Goal: Navigation & Orientation: Find specific page/section

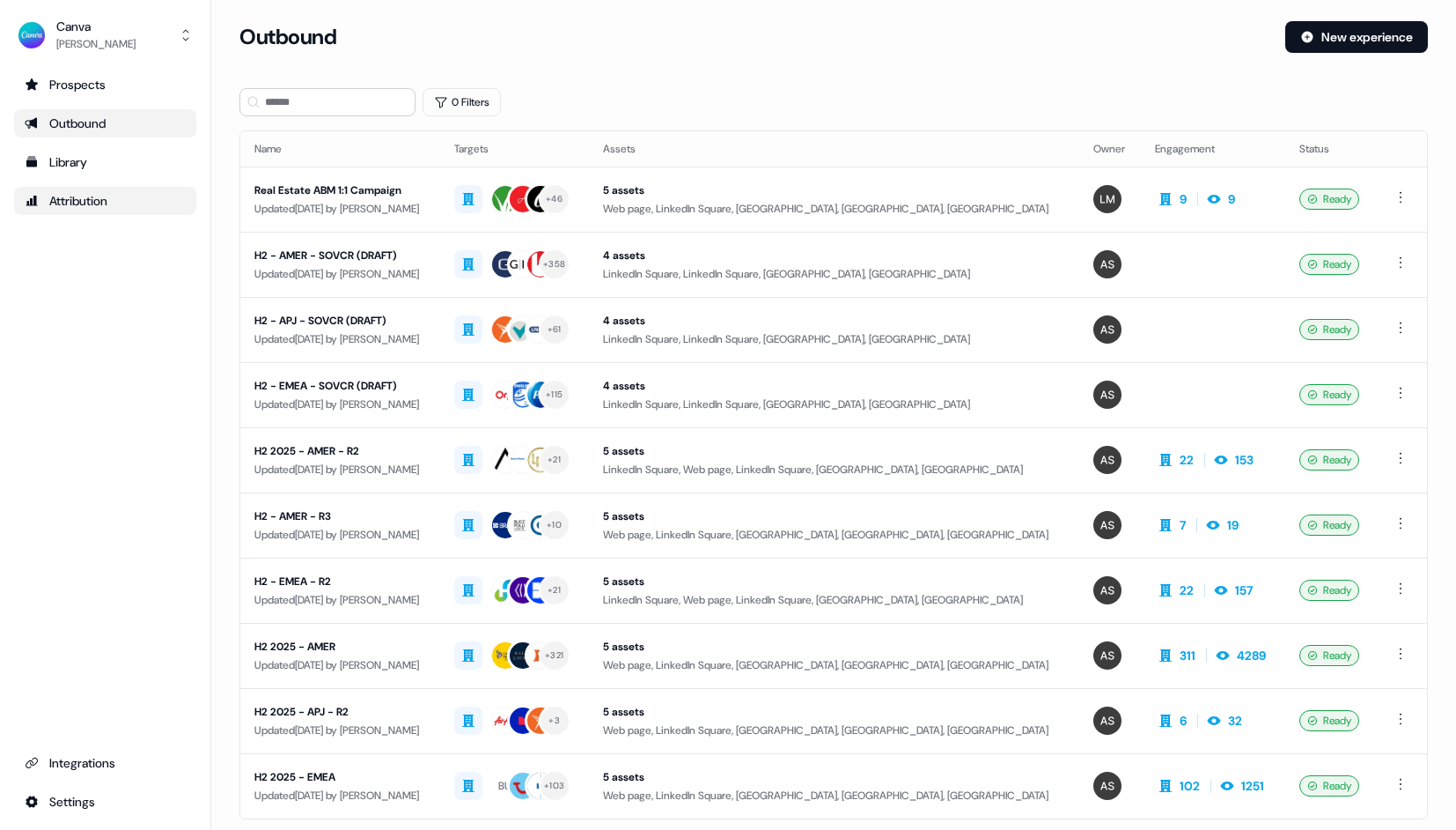
click at [97, 196] on div "Attribution" at bounding box center [105, 201] width 161 height 17
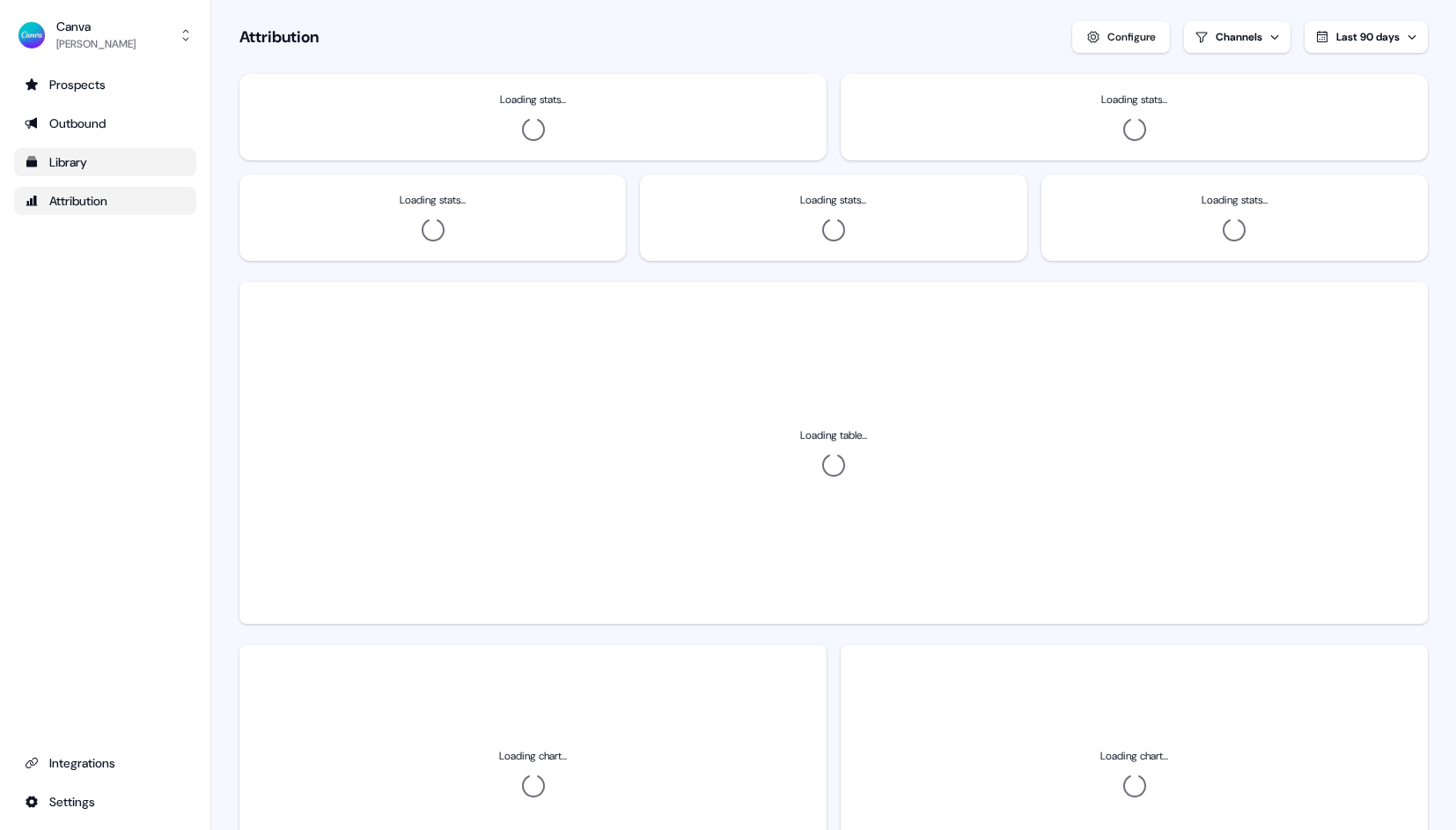
click at [90, 162] on div "Library" at bounding box center [105, 162] width 161 height 17
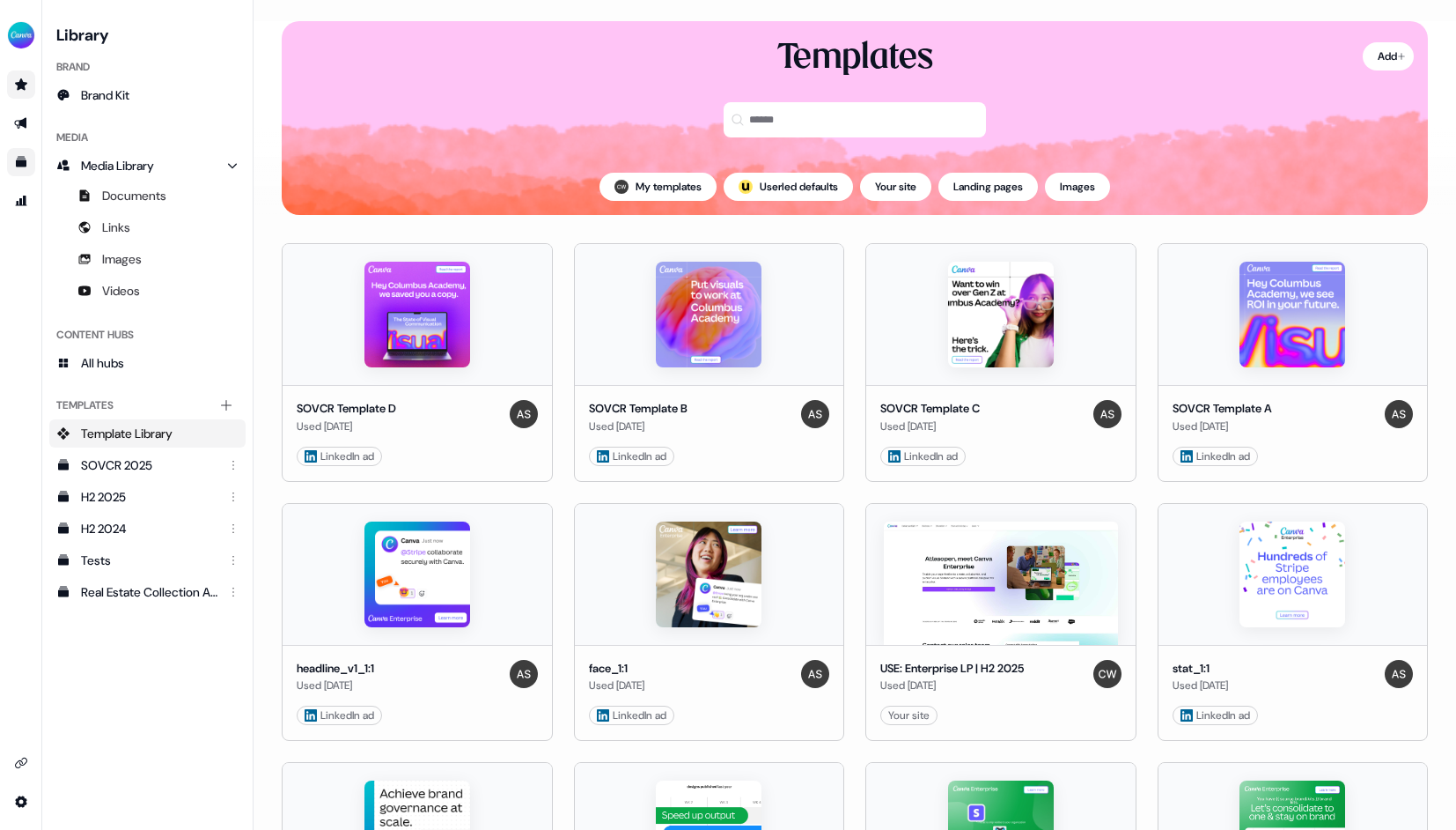
click at [22, 94] on link "Go to prospects" at bounding box center [21, 85] width 29 height 29
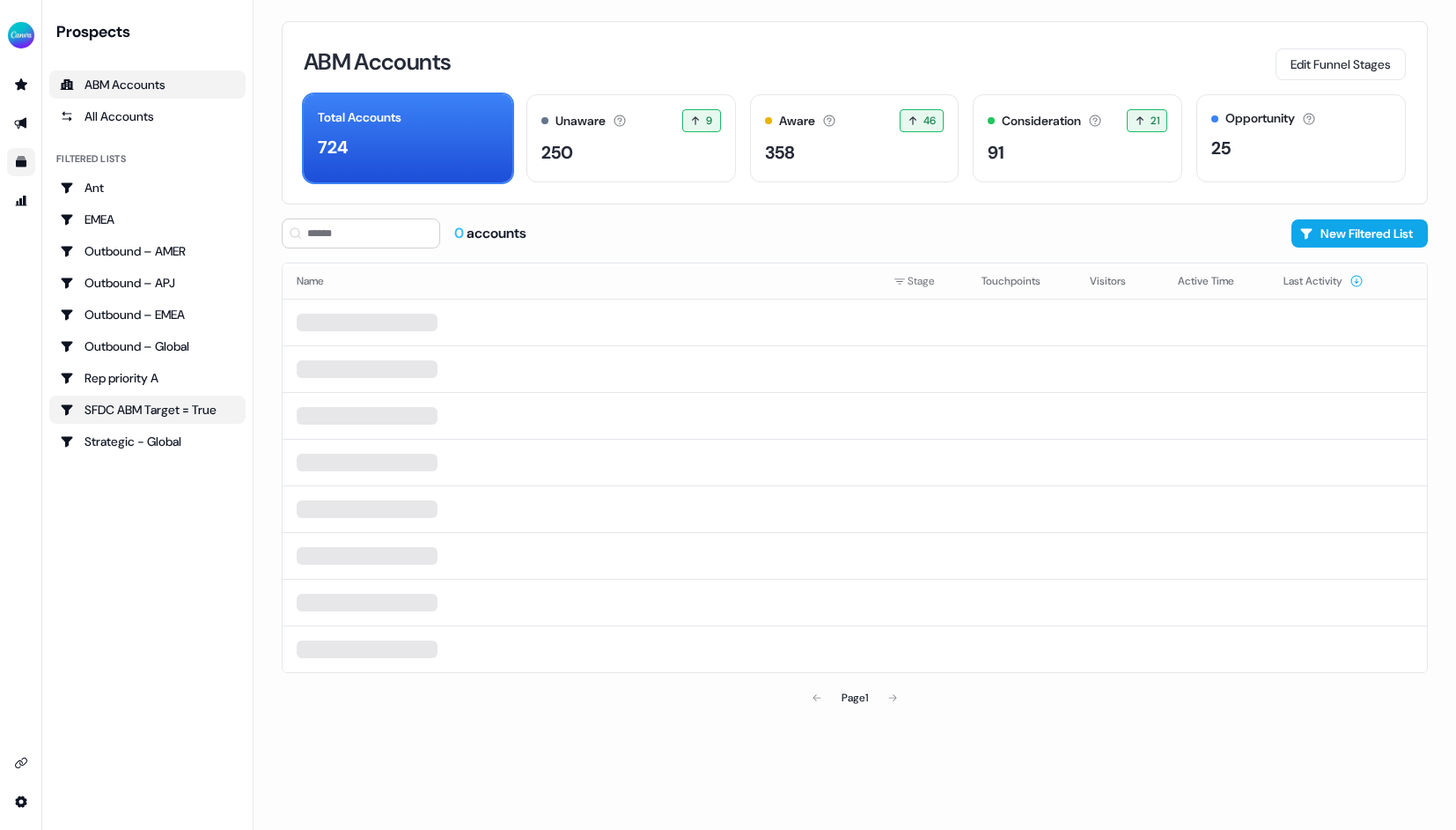
click at [140, 403] on div "SFDC ABM Target = True" at bounding box center [147, 409] width 175 height 17
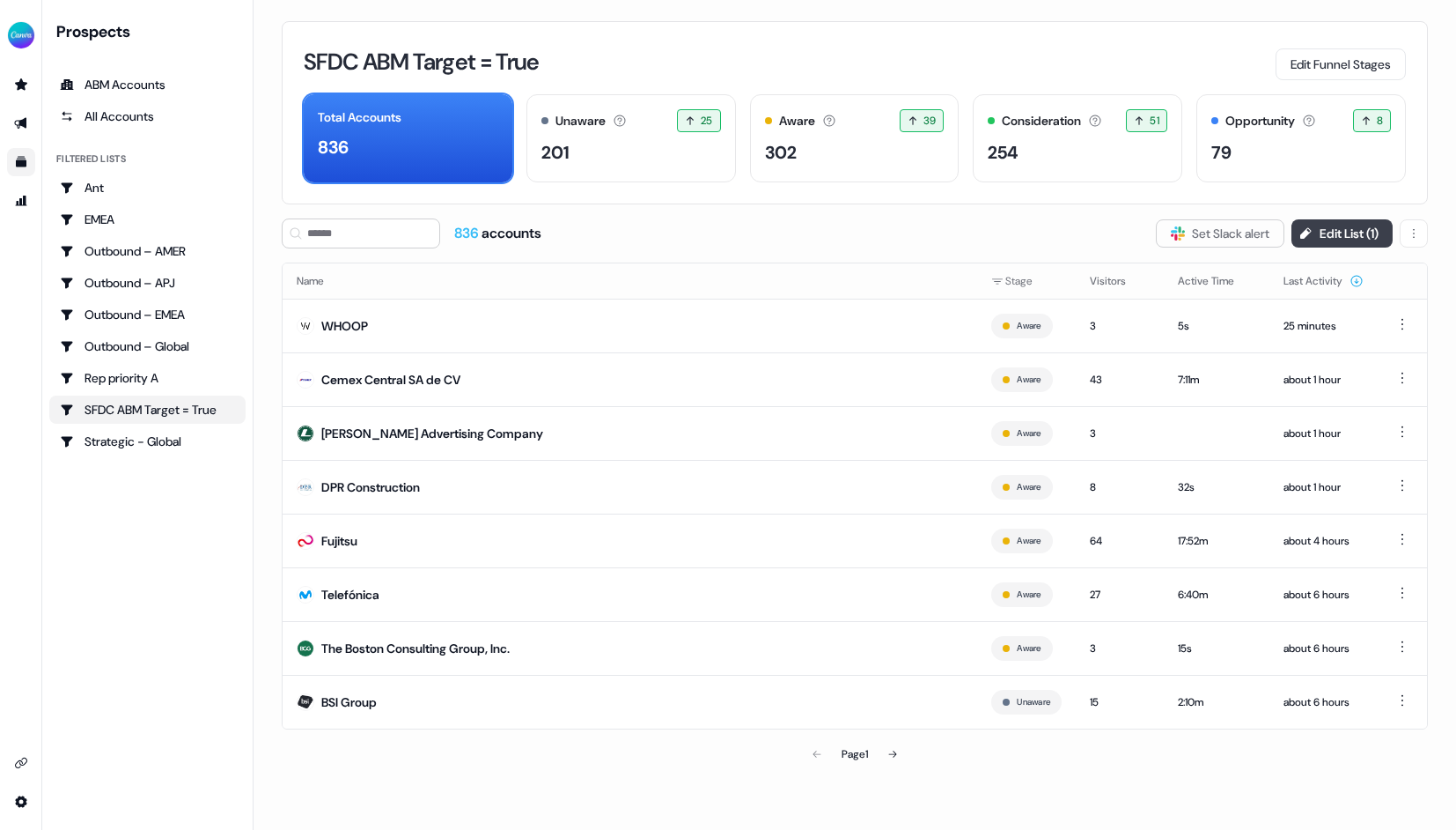
click at [1319, 238] on button "Edit List ( 1 )" at bounding box center [1342, 233] width 101 height 29
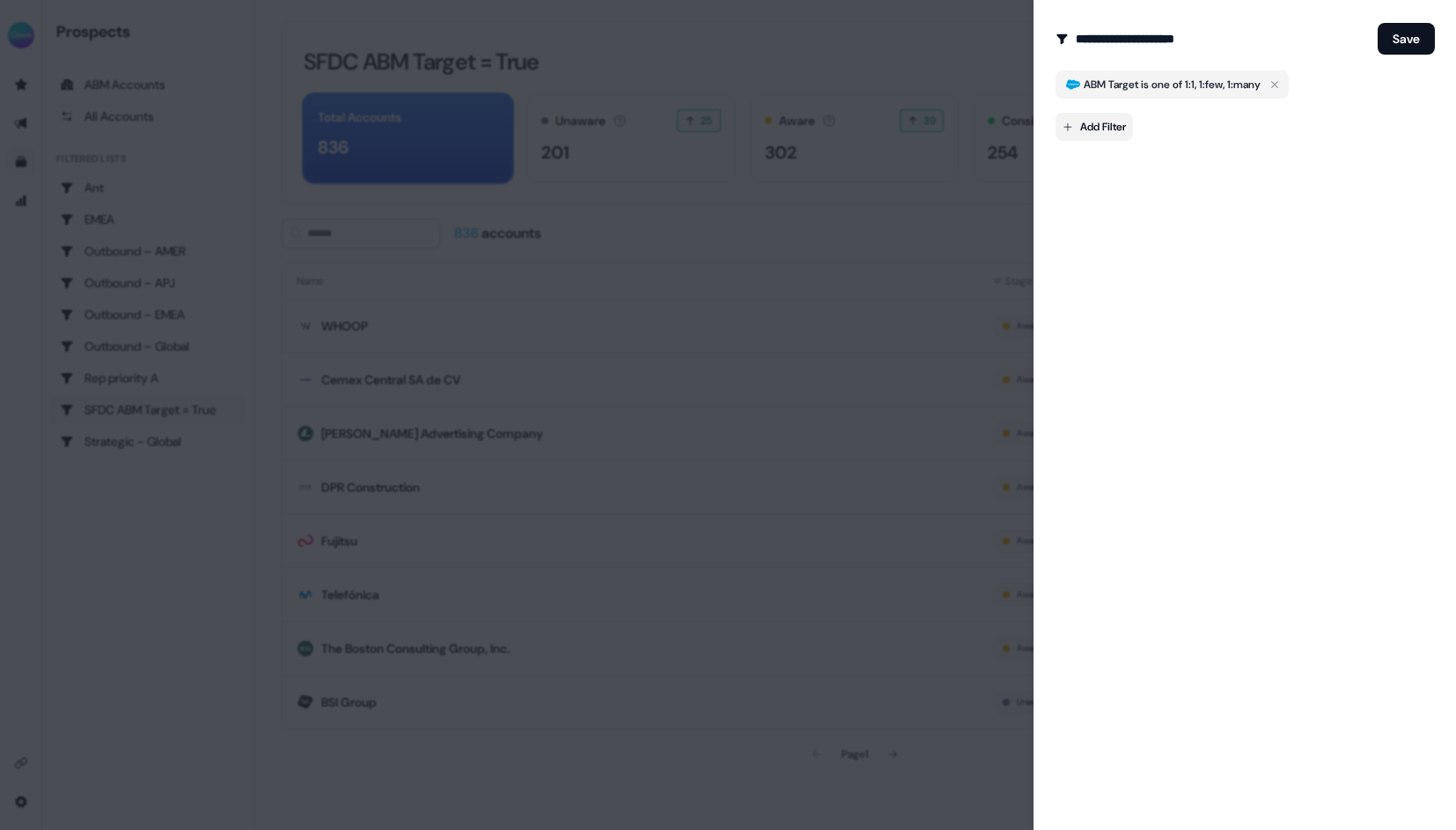
click at [1102, 94] on button "ABM Target is one of 1:1, 1:few, 1:many" at bounding box center [1173, 85] width 234 height 29
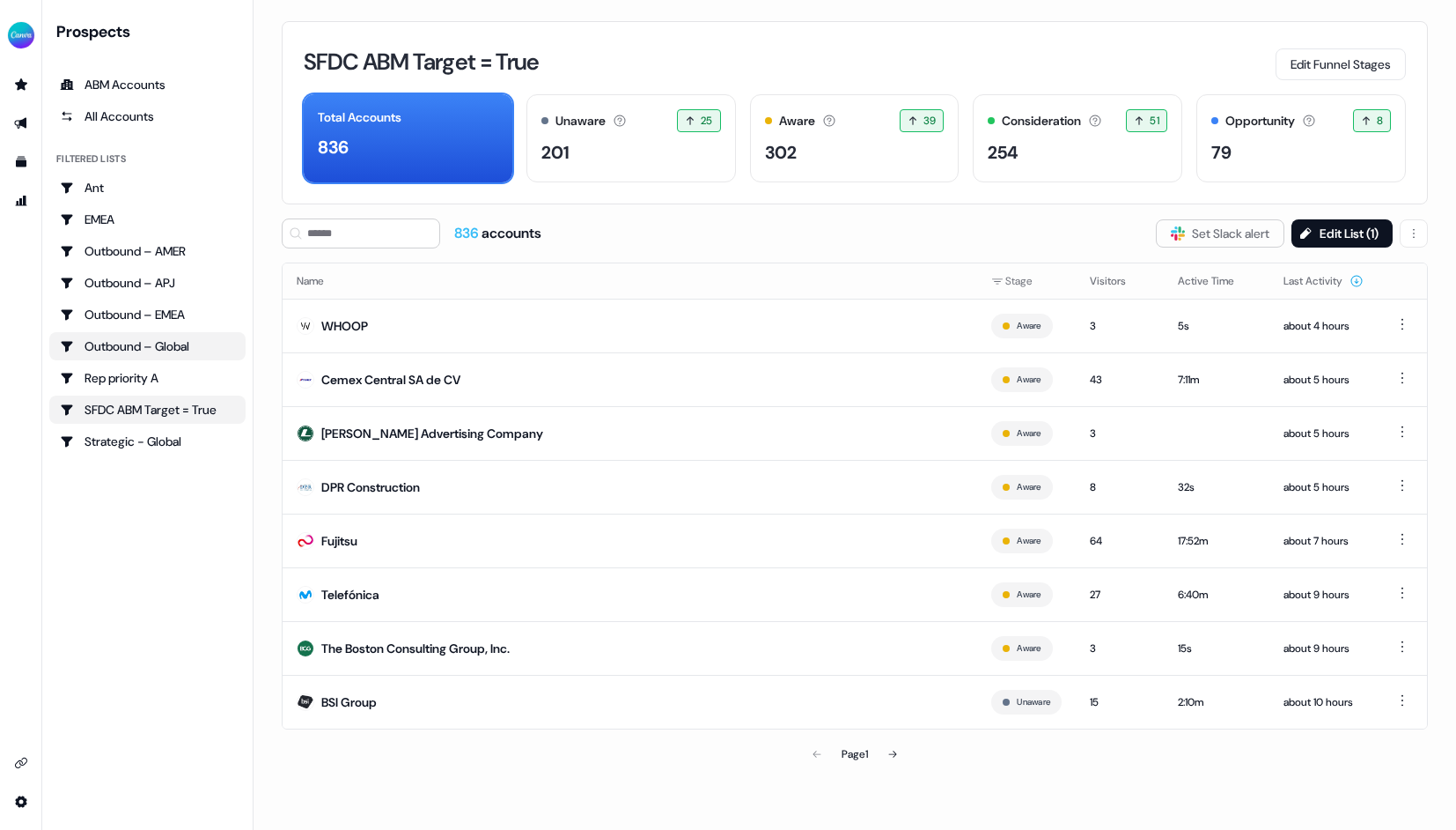
click at [154, 338] on div "Outbound – Global" at bounding box center [147, 346] width 175 height 17
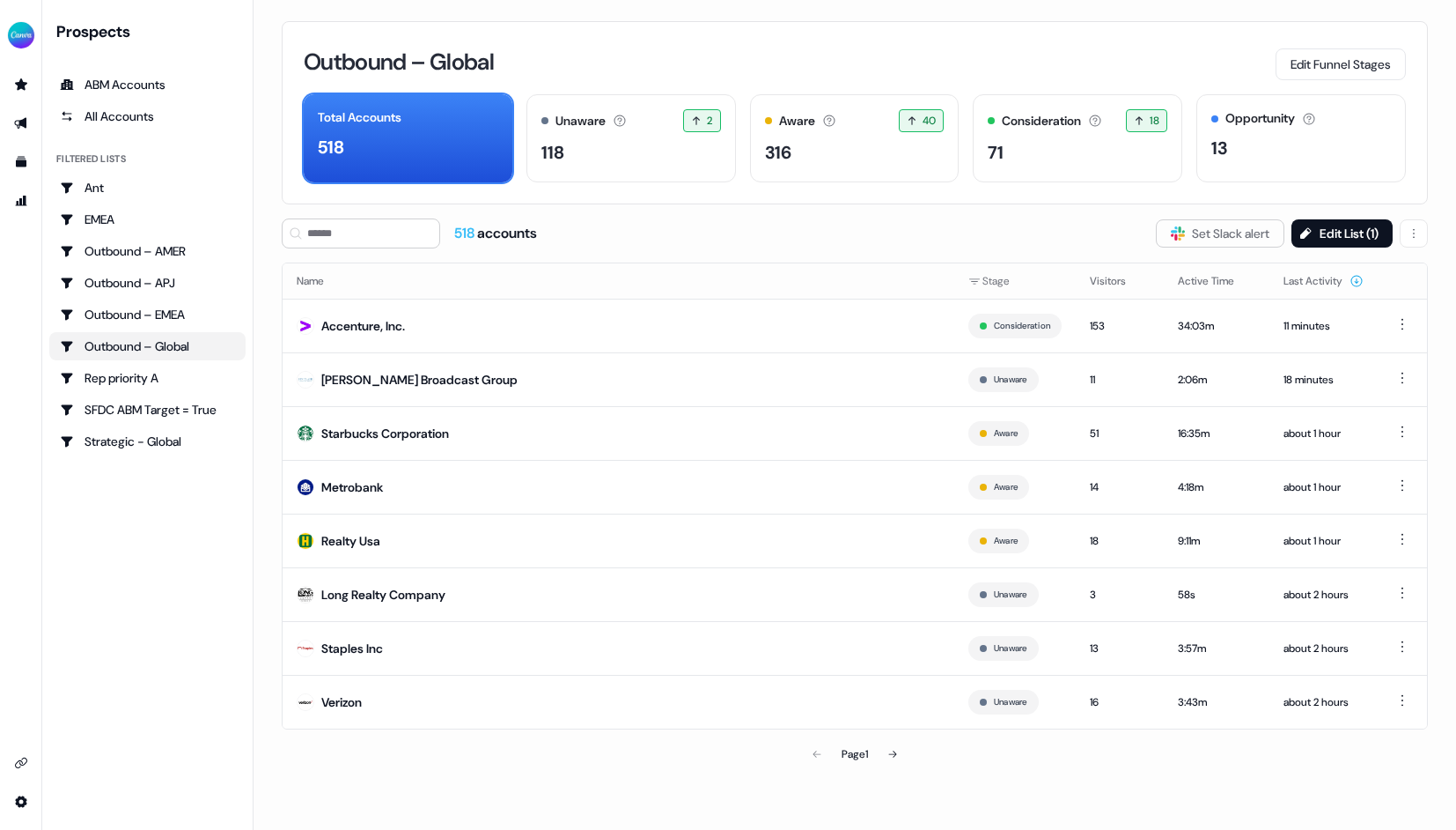
click at [166, 521] on div "Prospects ABM Accounts All Accounts Filtered lists Ant EMEA Outbound – AMER Out…" at bounding box center [147, 415] width 196 height 788
click at [1321, 237] on button "Edit List ( 1 )" at bounding box center [1342, 233] width 101 height 29
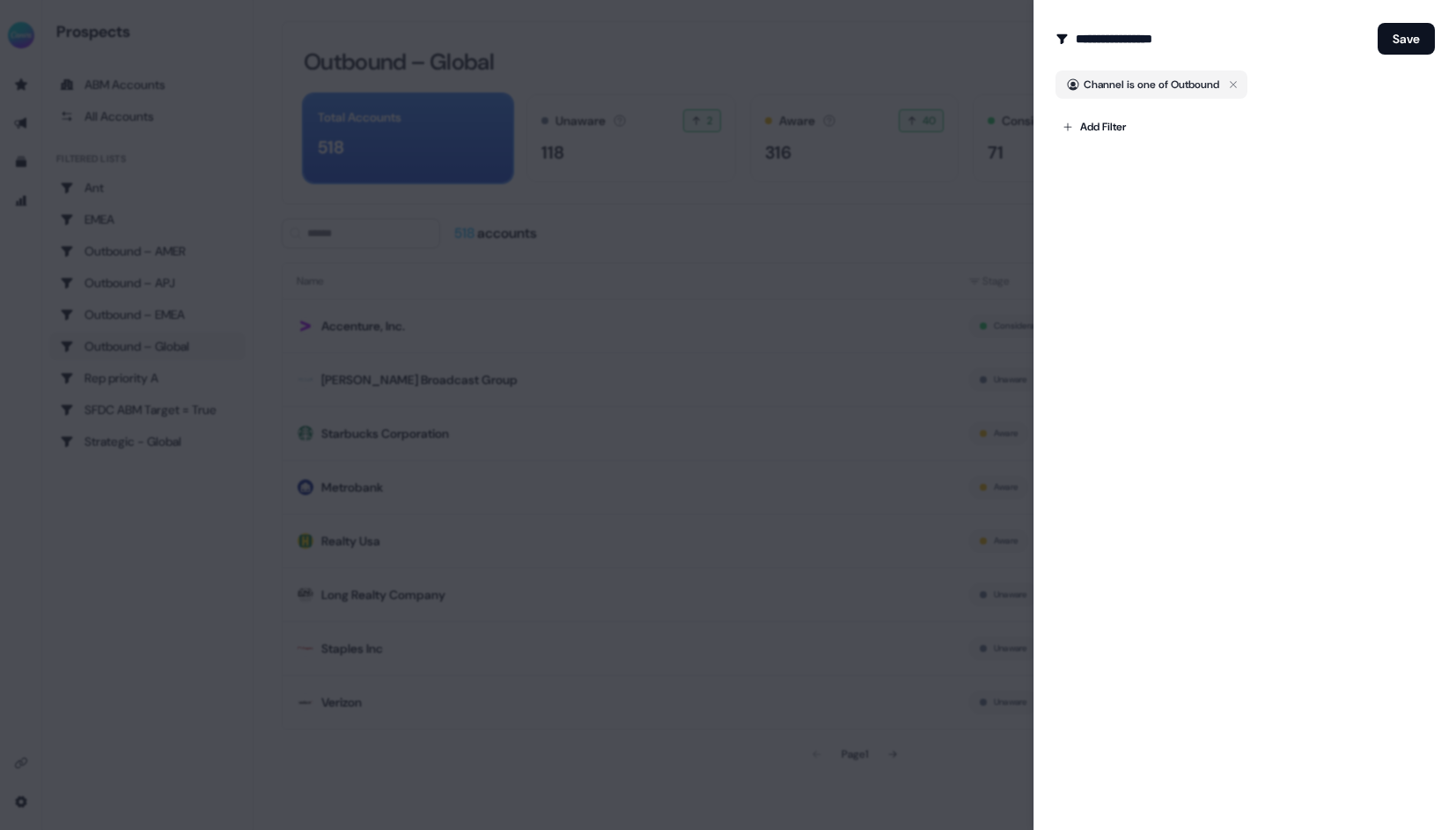
click at [923, 25] on div at bounding box center [728, 415] width 1456 height 830
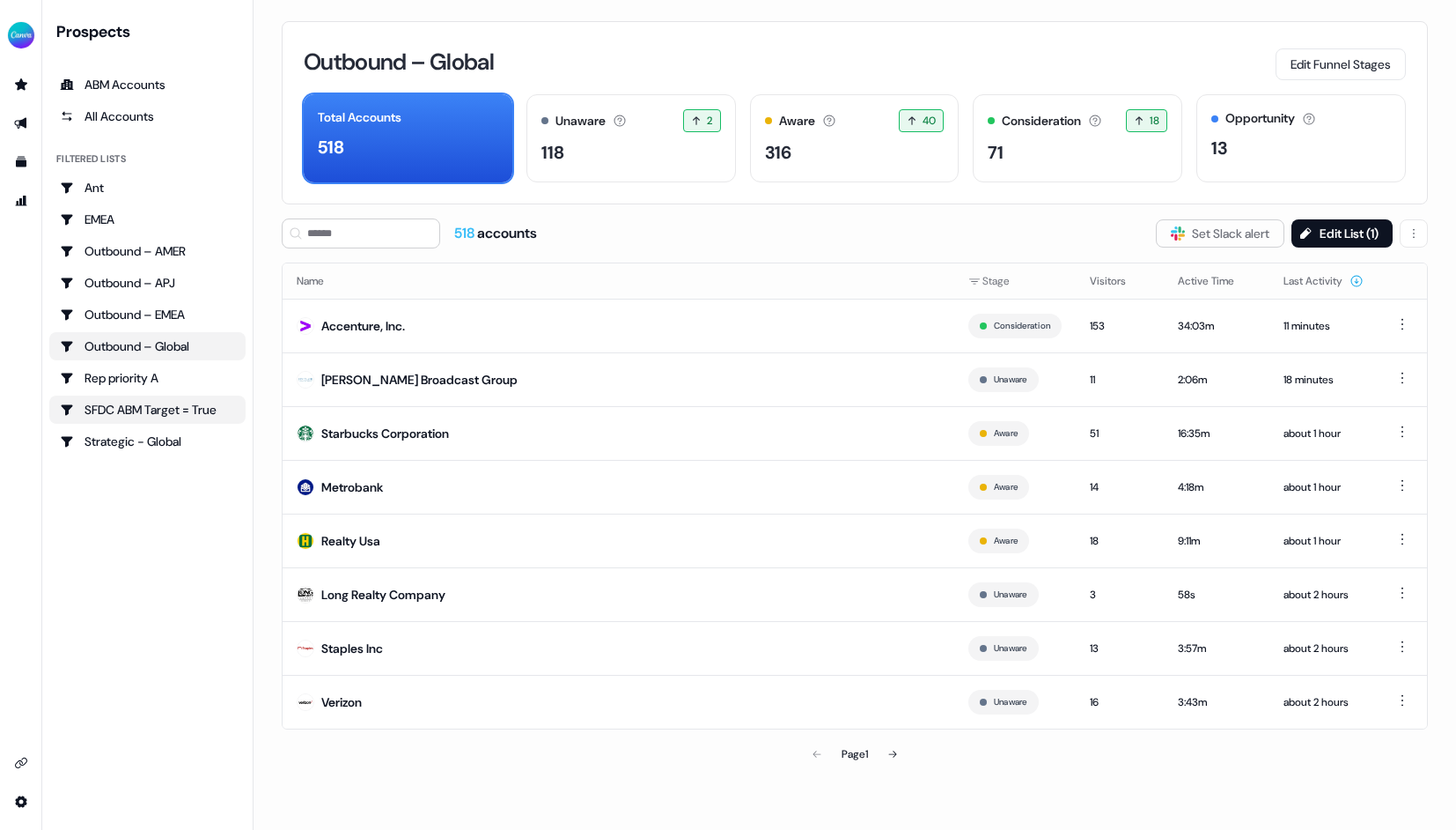
click at [181, 404] on div "SFDC ABM Target = True" at bounding box center [147, 409] width 175 height 17
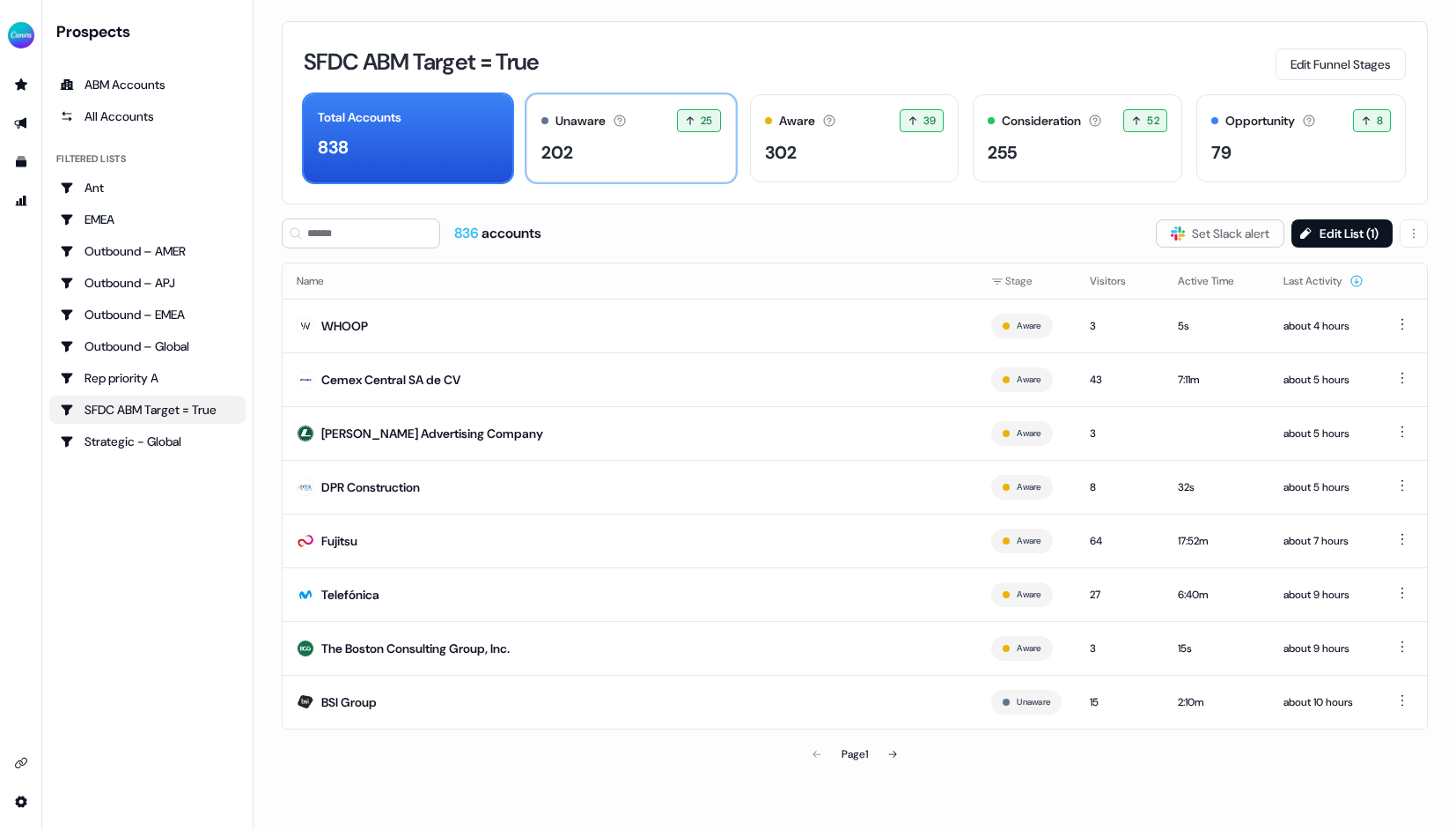
click at [564, 151] on div "202" at bounding box center [557, 152] width 31 height 27
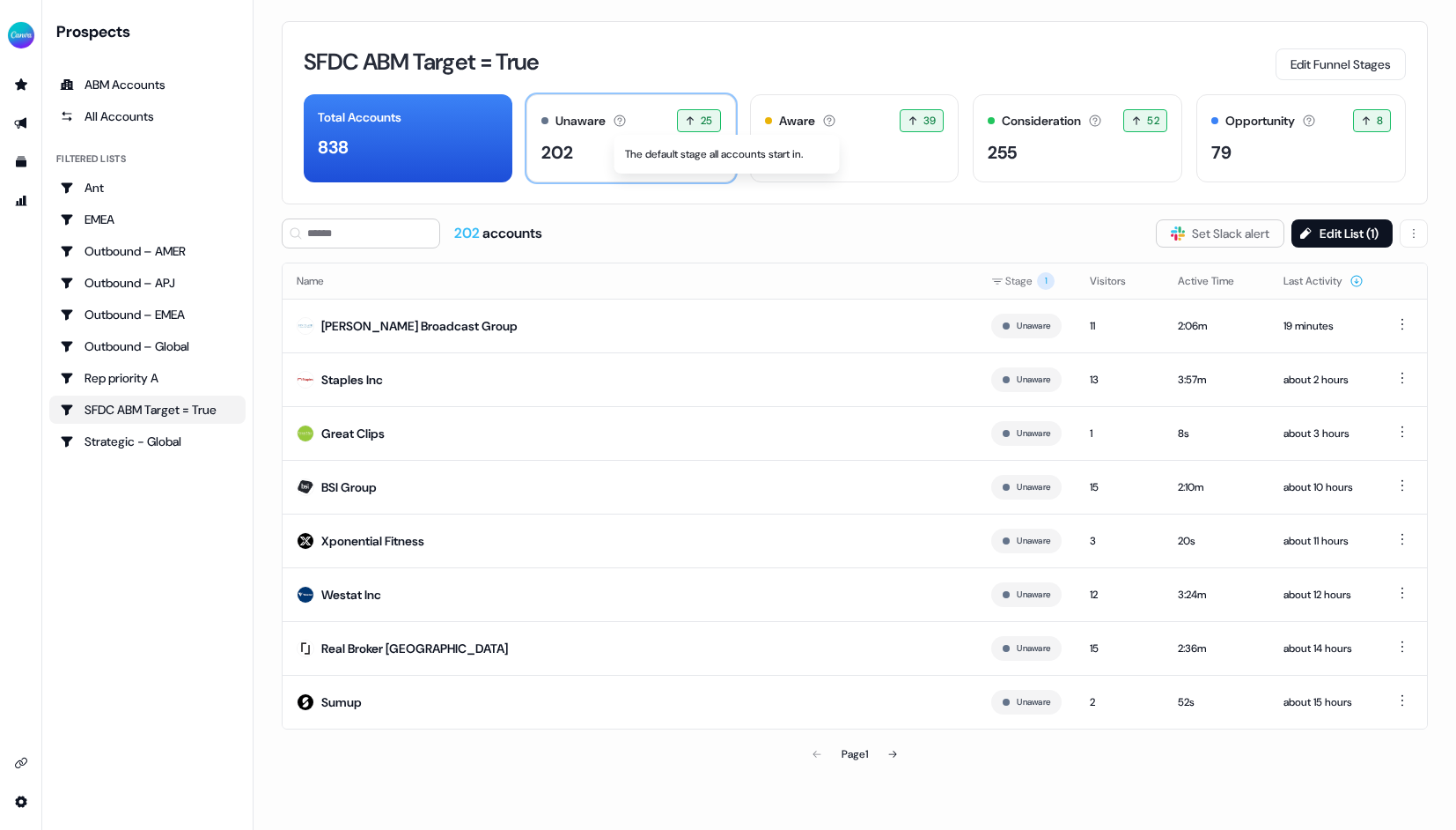
click at [625, 118] on icon at bounding box center [619, 120] width 14 height 14
click at [422, 144] on div "838" at bounding box center [407, 146] width 180 height 27
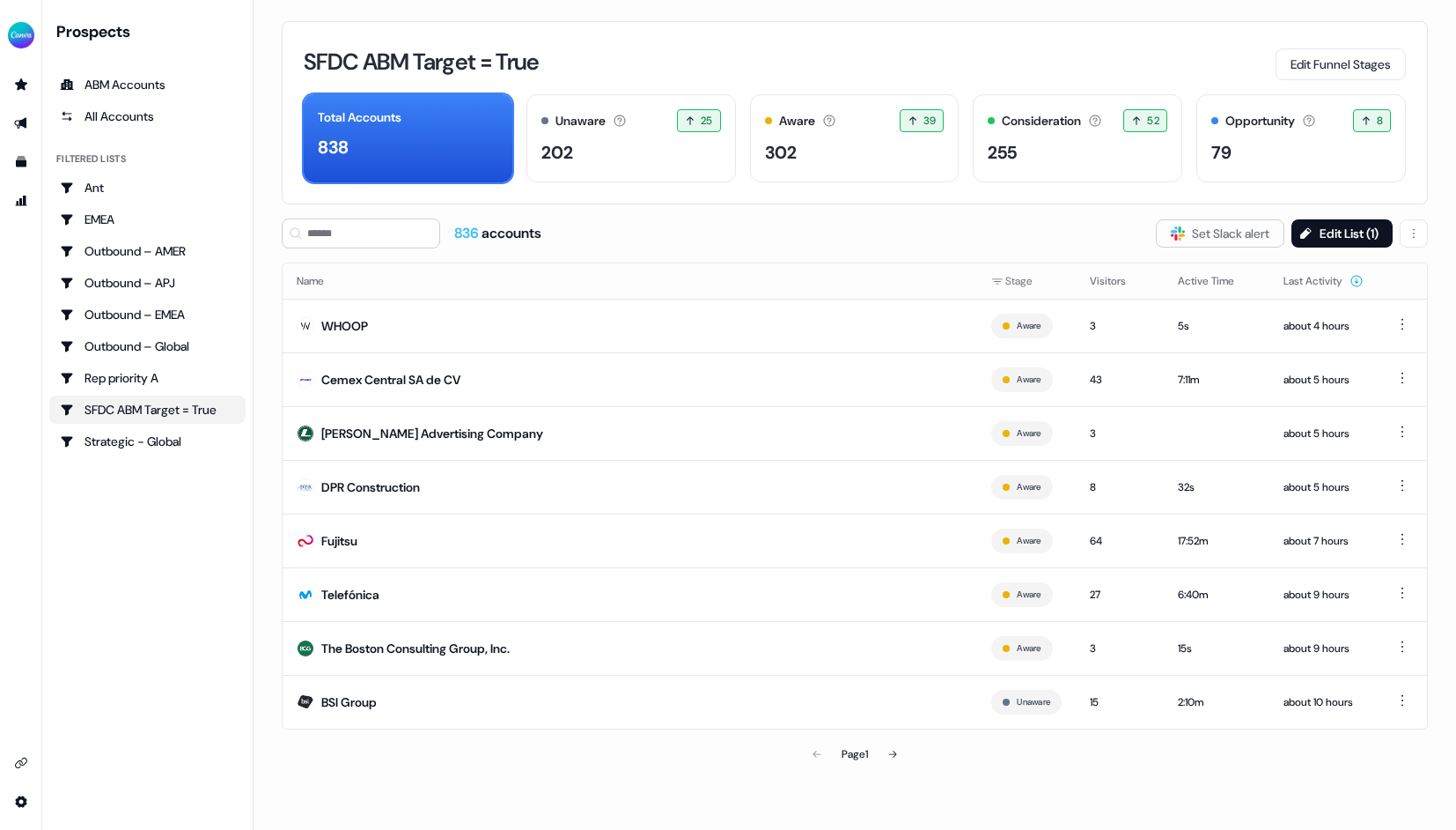
click at [188, 639] on div "Prospects ABM Accounts All Accounts Filtered lists Ant EMEA Outbound – AMER Out…" at bounding box center [147, 415] width 196 height 788
click at [489, 759] on div "Page 1" at bounding box center [854, 754] width 1146 height 35
click at [994, 281] on html "For the best experience switch devices to a bigger screen. Go to Userled.io Pro…" at bounding box center [728, 415] width 1456 height 830
click at [992, 315] on button "button" at bounding box center [998, 311] width 14 height 14
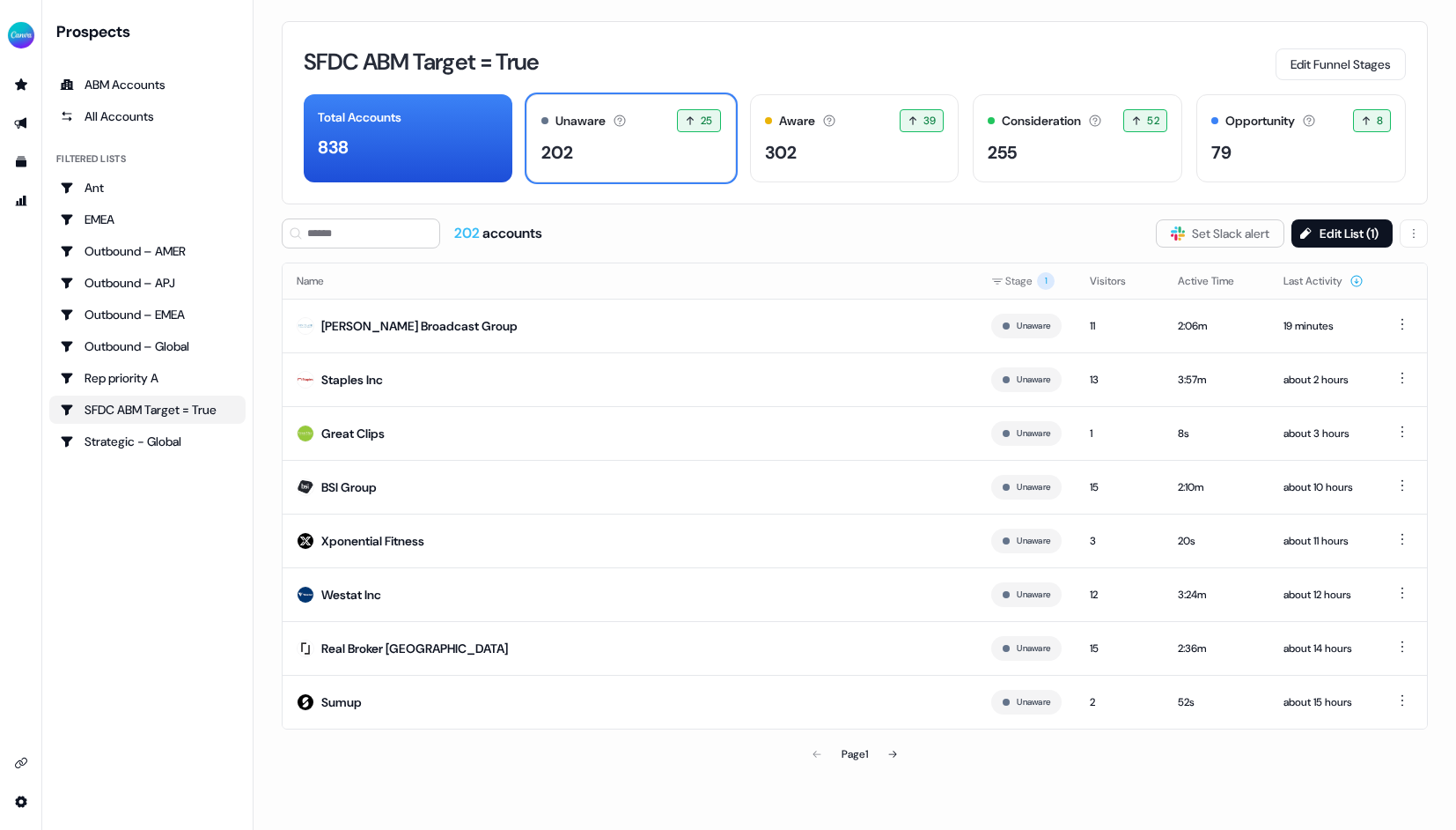
click at [990, 240] on html "For the best experience switch devices to a bigger screen. Go to Userled.io Pro…" at bounding box center [728, 415] width 1456 height 830
click at [530, 329] on td "Sinclair Broadcast Group" at bounding box center [629, 325] width 694 height 53
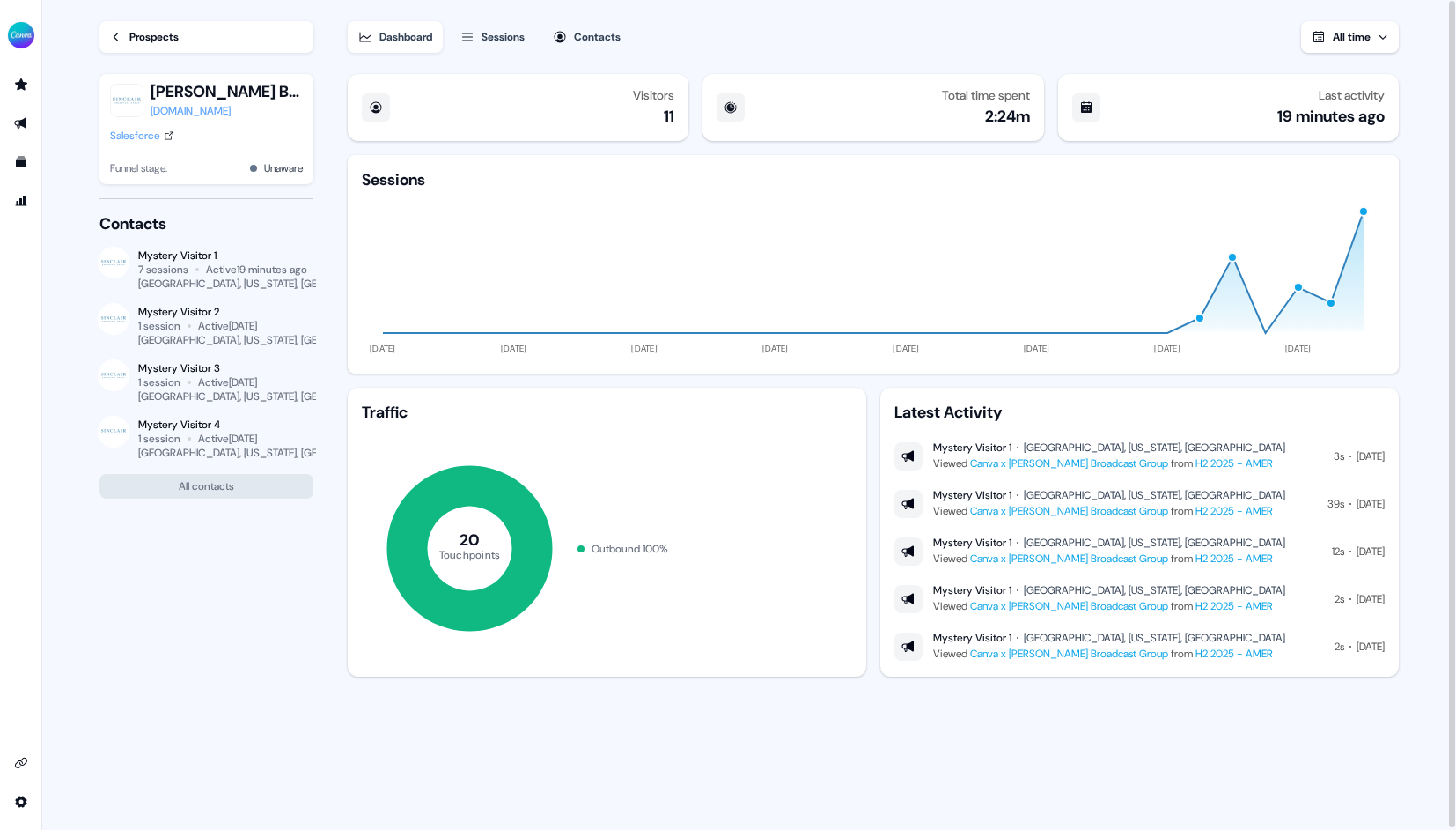
click at [729, 14] on div "Dashboard Sessions Contacts All time" at bounding box center [873, 26] width 1051 height 52
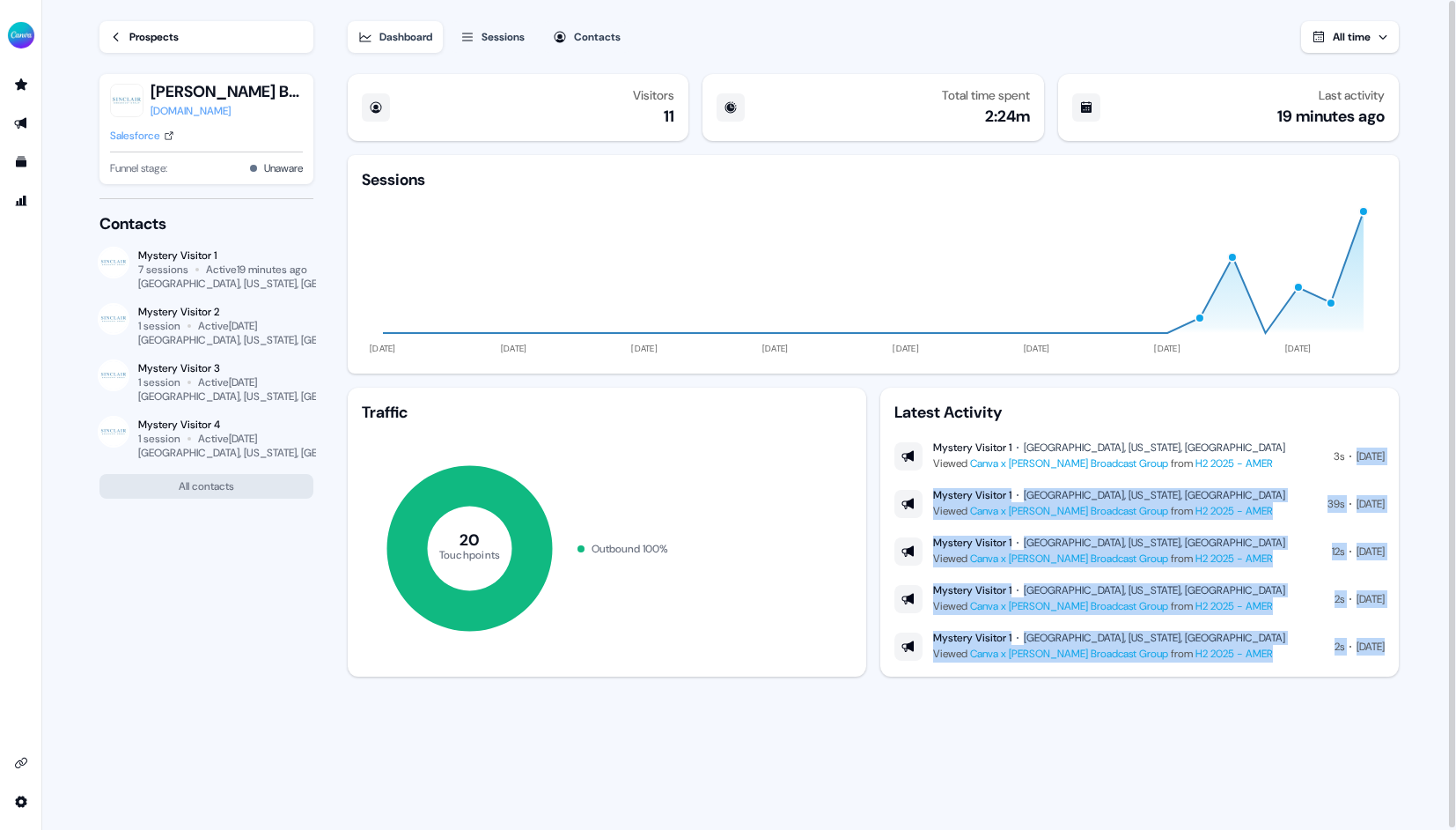
drag, startPoint x: 1318, startPoint y: 466, endPoint x: 1363, endPoint y: 667, distance: 206.0
click at [1365, 668] on div "Latest Activity Mystery Visitor 1 Salt Lake City, Utah, US Viewed Canva x Sincl…" at bounding box center [1140, 532] width 519 height 289
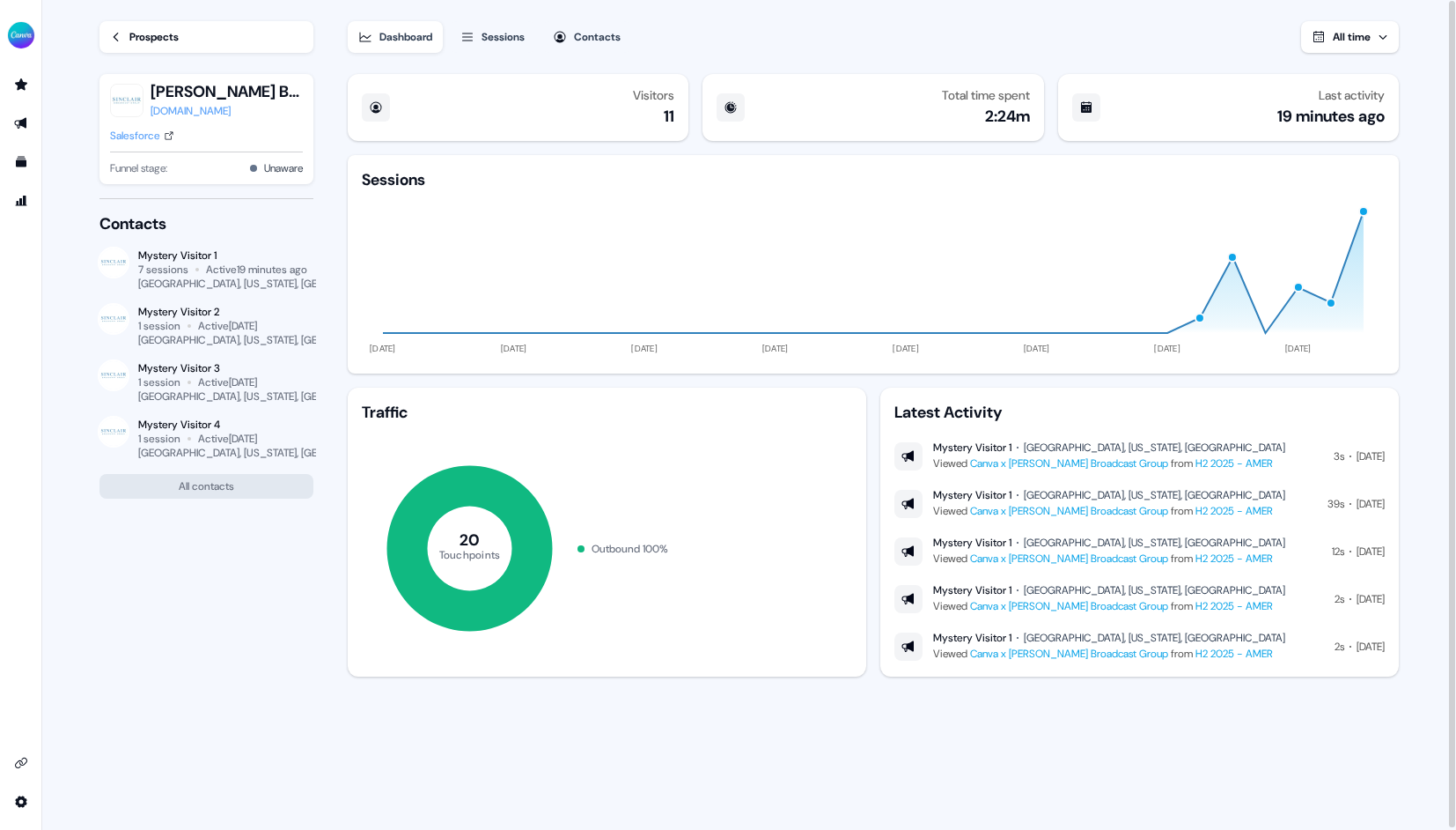
click at [1363, 674] on div "Latest Activity Mystery Visitor 1 Salt Lake City, Utah, US Viewed Canva x Sincl…" at bounding box center [1140, 532] width 519 height 289
click at [130, 40] on div "Prospects" at bounding box center [155, 37] width 50 height 17
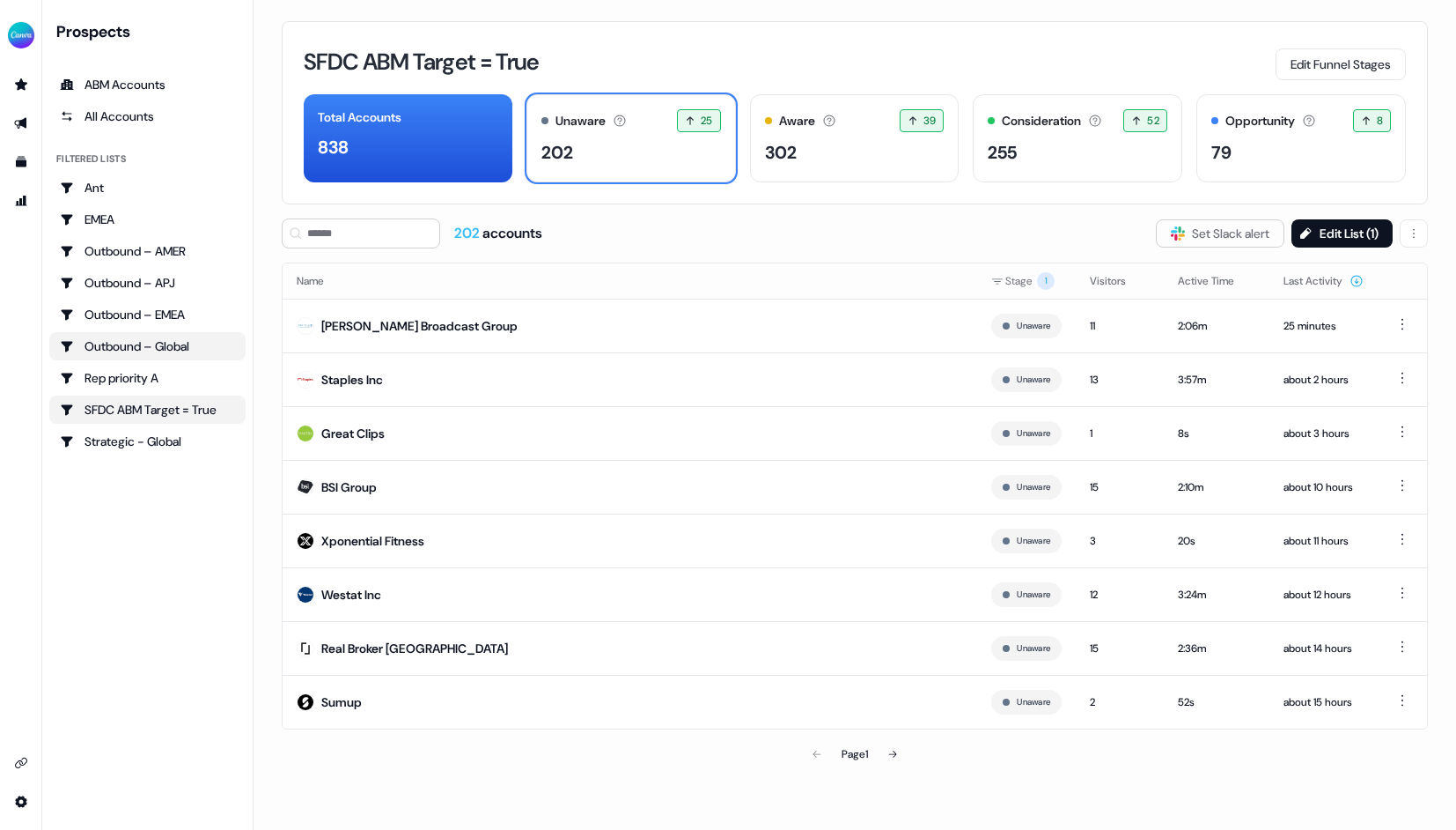
click at [164, 339] on div "Outbound – Global" at bounding box center [147, 346] width 175 height 17
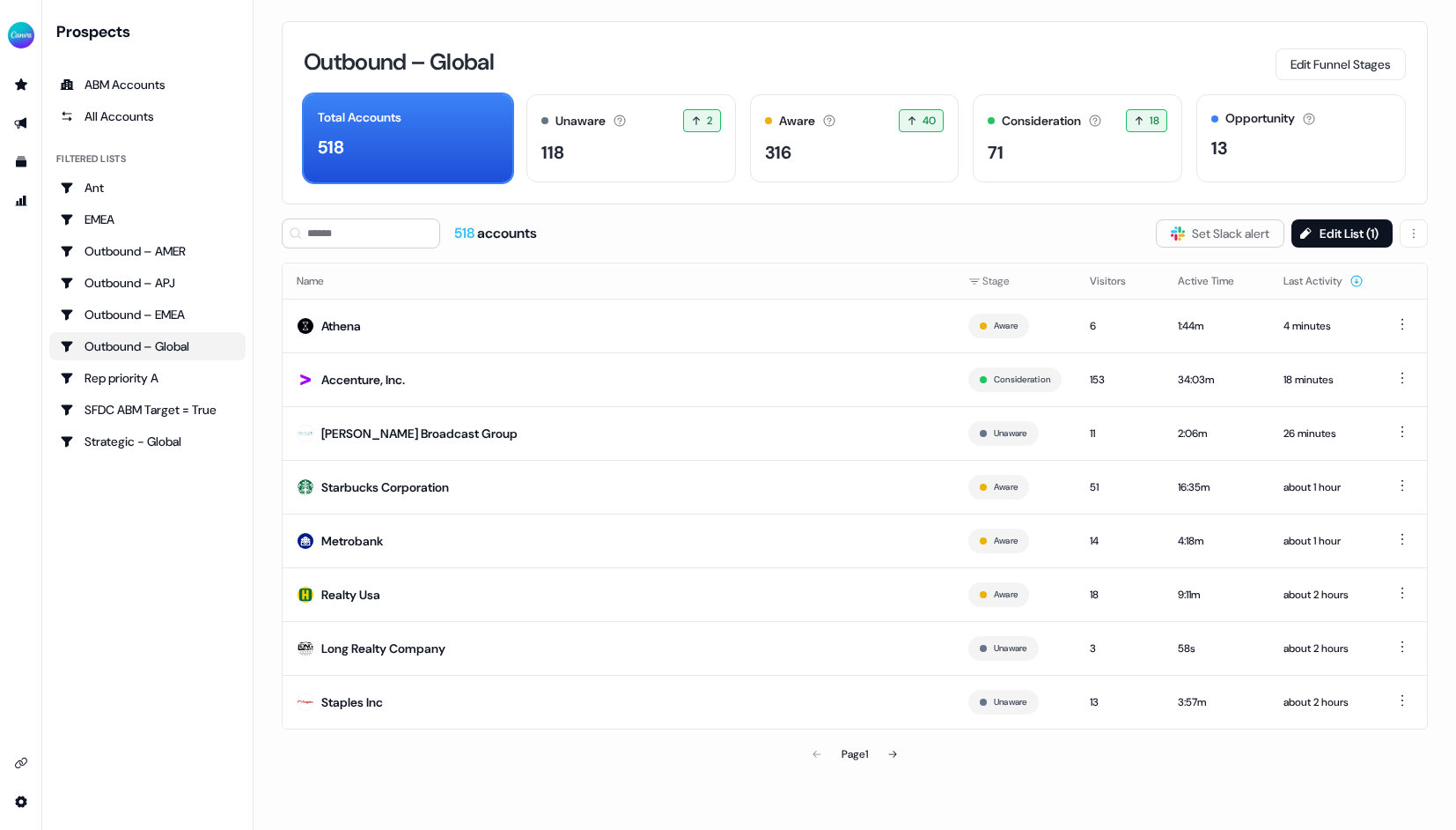
click at [703, 40] on div "Outbound – Global Edit Funnel Stages Total Accounts 518 Unaware The default sta…" at bounding box center [854, 112] width 1146 height 183
